Goal: Check status

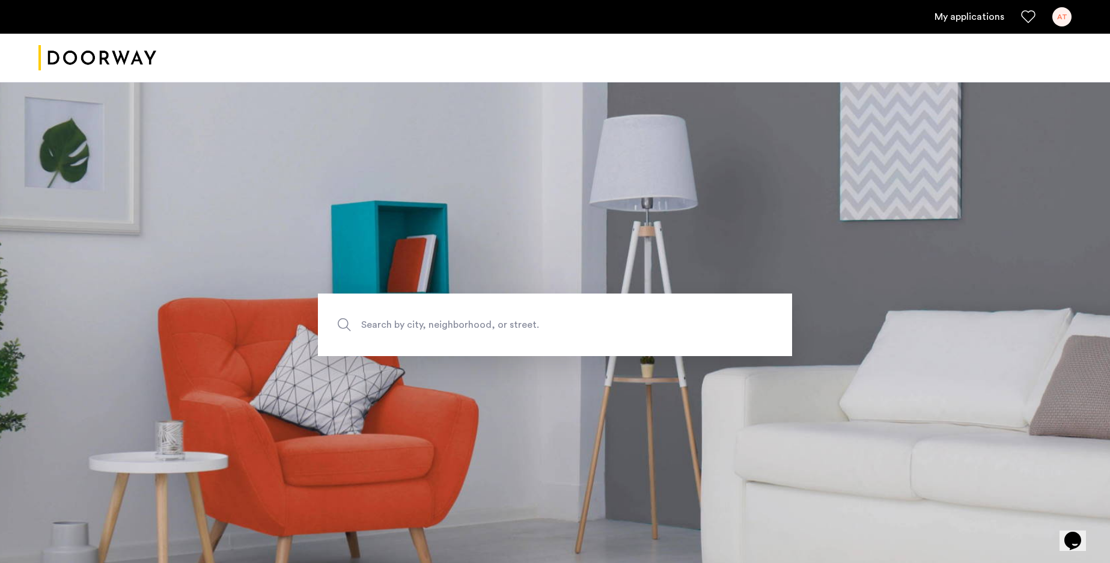
click at [952, 17] on link "My applications" at bounding box center [970, 17] width 70 height 14
